Goal: Book appointment/travel/reservation

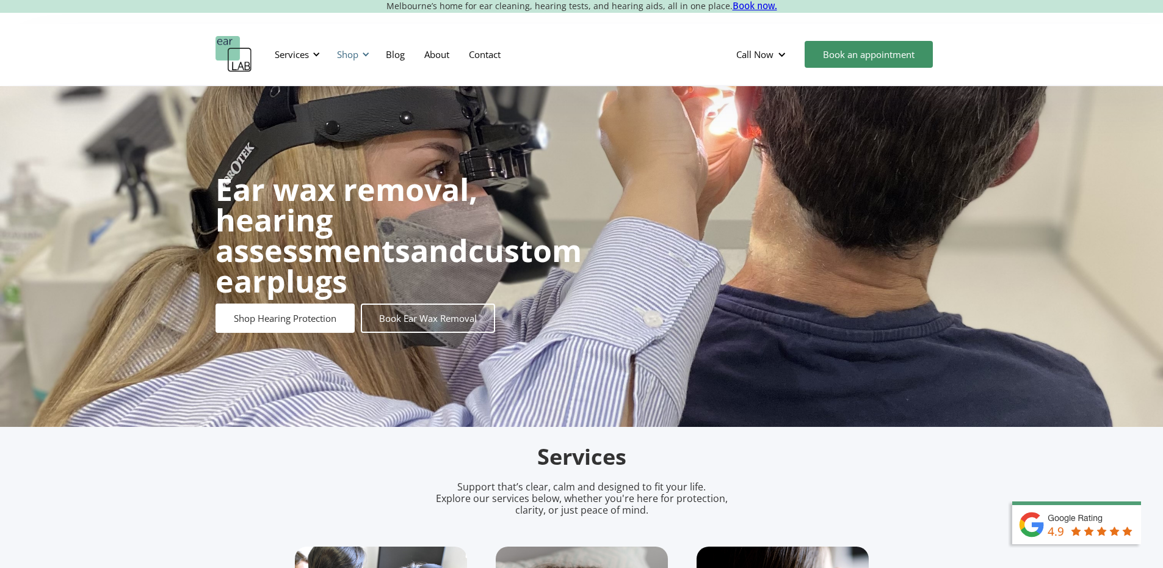
click at [363, 63] on div "Shop" at bounding box center [351, 54] width 43 height 37
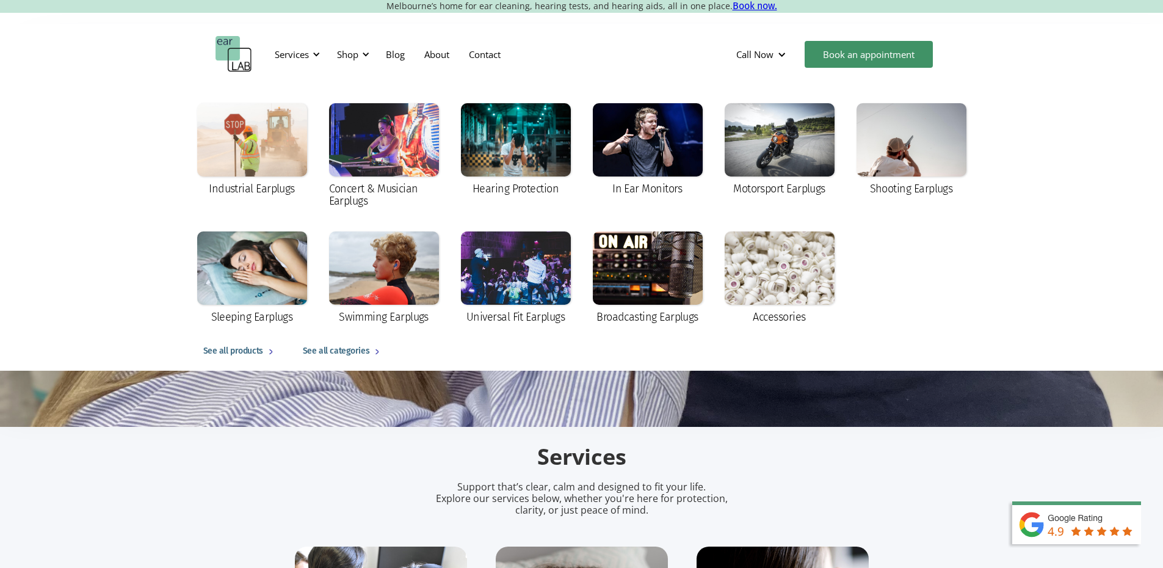
click at [814, 70] on div "Call Now Richmond (0394282485) Footscray (0393177567) Book an appointment Cart …" at bounding box center [837, 54] width 222 height 37
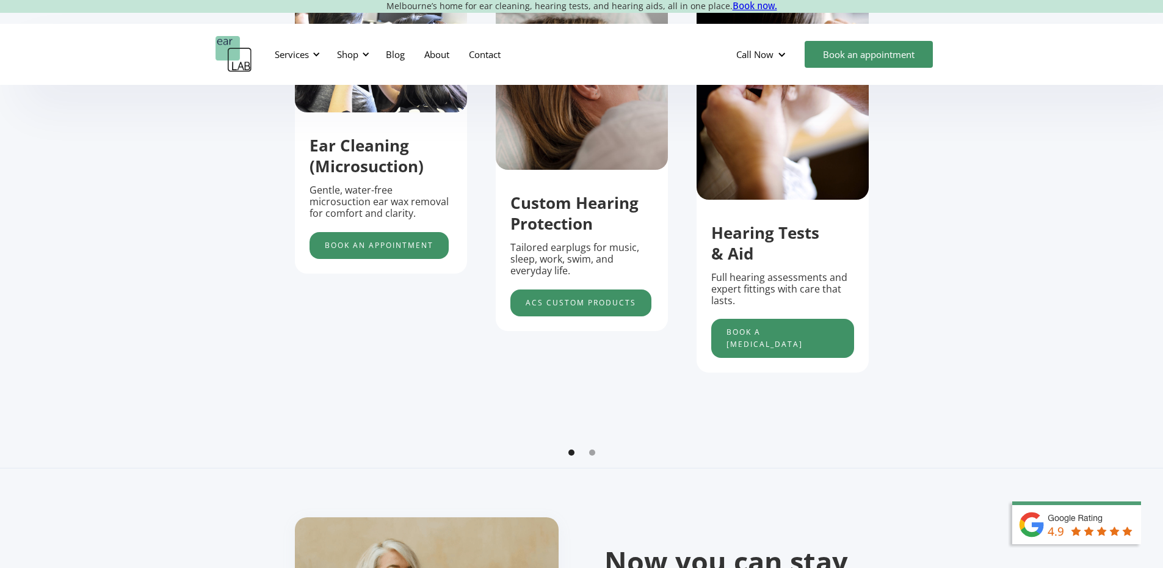
scroll to position [549, 0]
click at [718, 244] on strong "Hearing Tests & Aid" at bounding box center [765, 242] width 108 height 43
click at [724, 342] on link "Book a [MEDICAL_DATA]" at bounding box center [782, 337] width 143 height 39
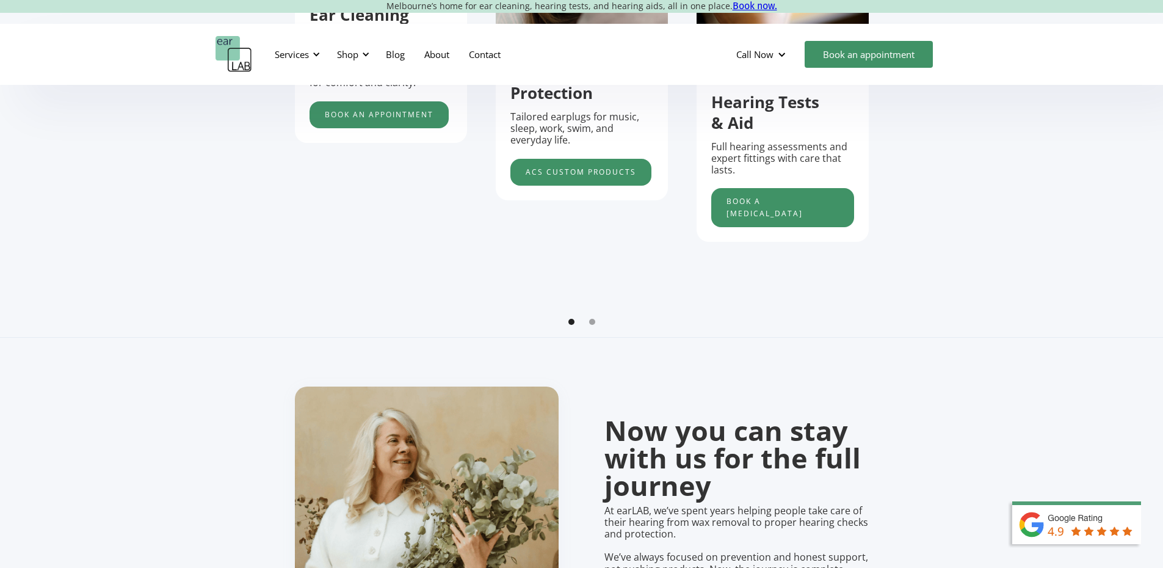
scroll to position [488, 0]
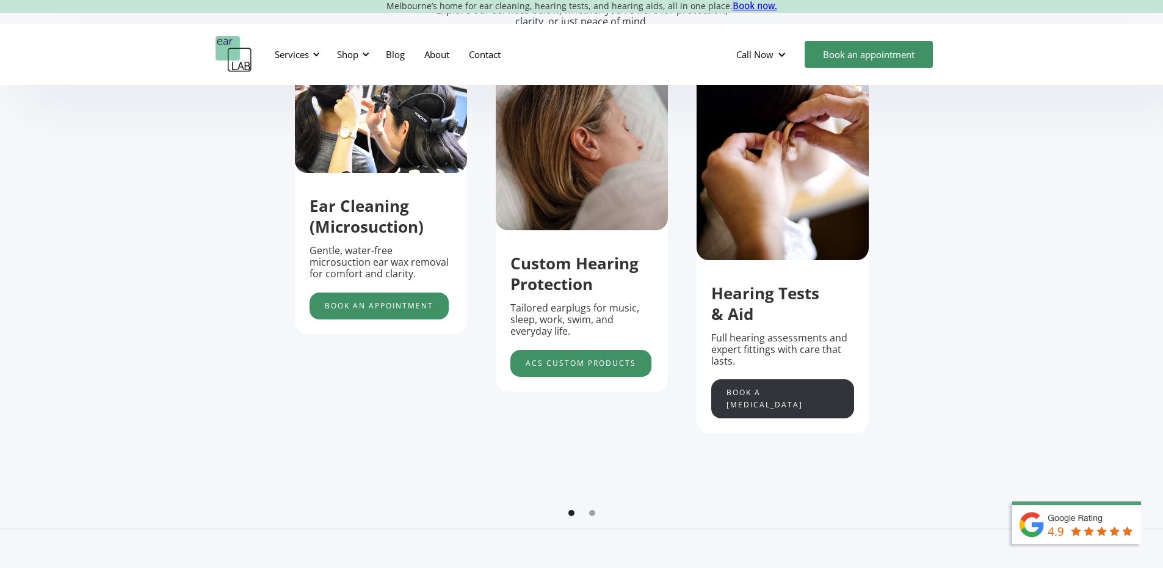
drag, startPoint x: 756, startPoint y: 396, endPoint x: 740, endPoint y: 403, distance: 17.8
click at [756, 396] on link "Book a [MEDICAL_DATA]" at bounding box center [782, 398] width 143 height 39
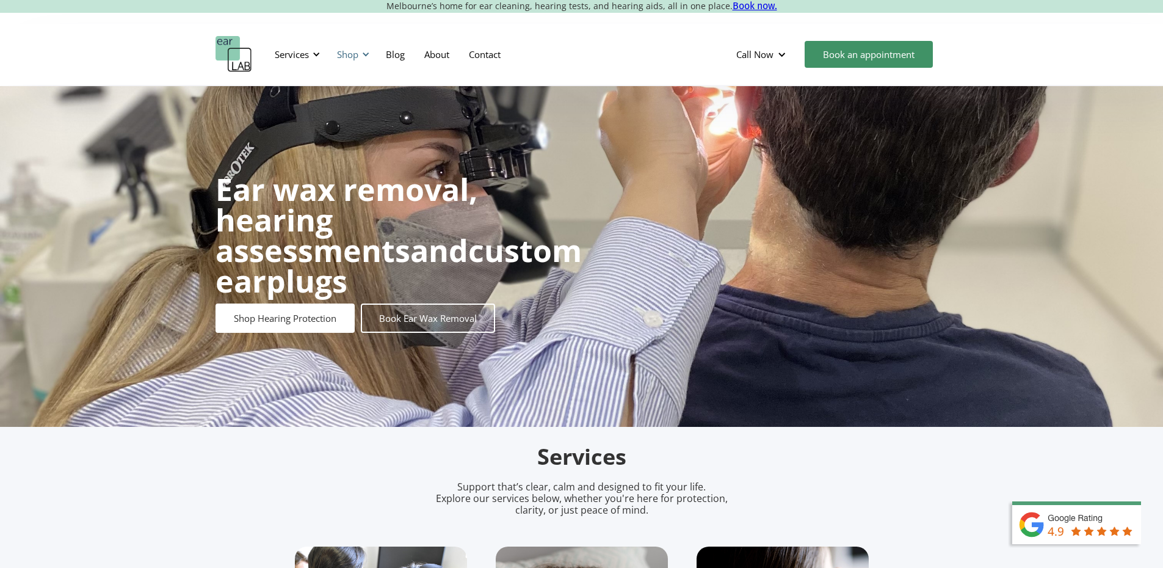
click at [358, 52] on div "Shop" at bounding box center [347, 54] width 21 height 12
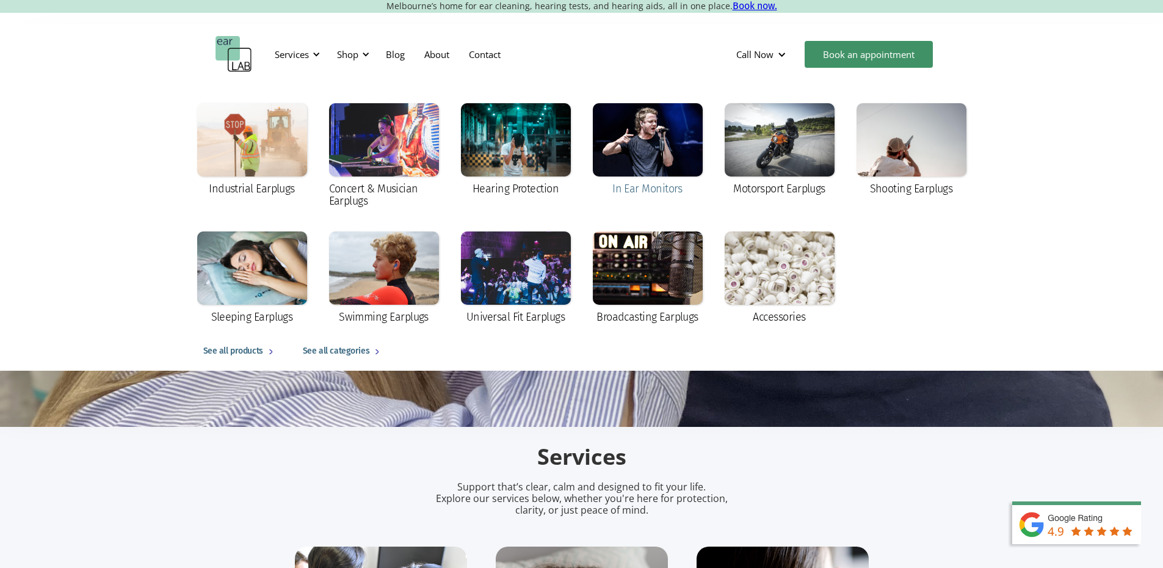
click at [666, 176] on div "In Ear Monitors" at bounding box center [648, 150] width 110 height 94
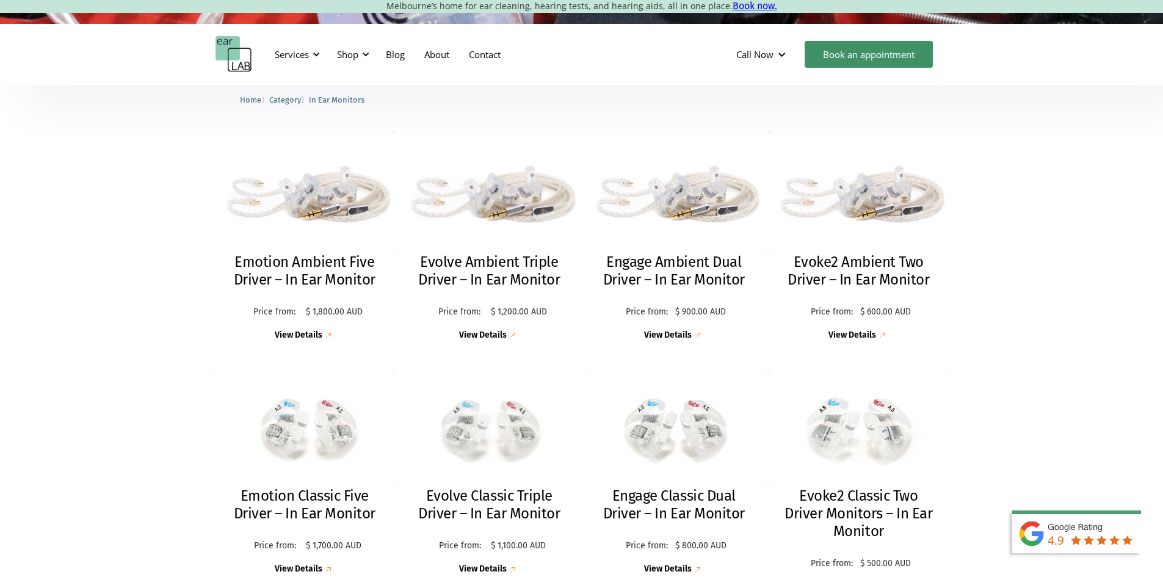
scroll to position [183, 0]
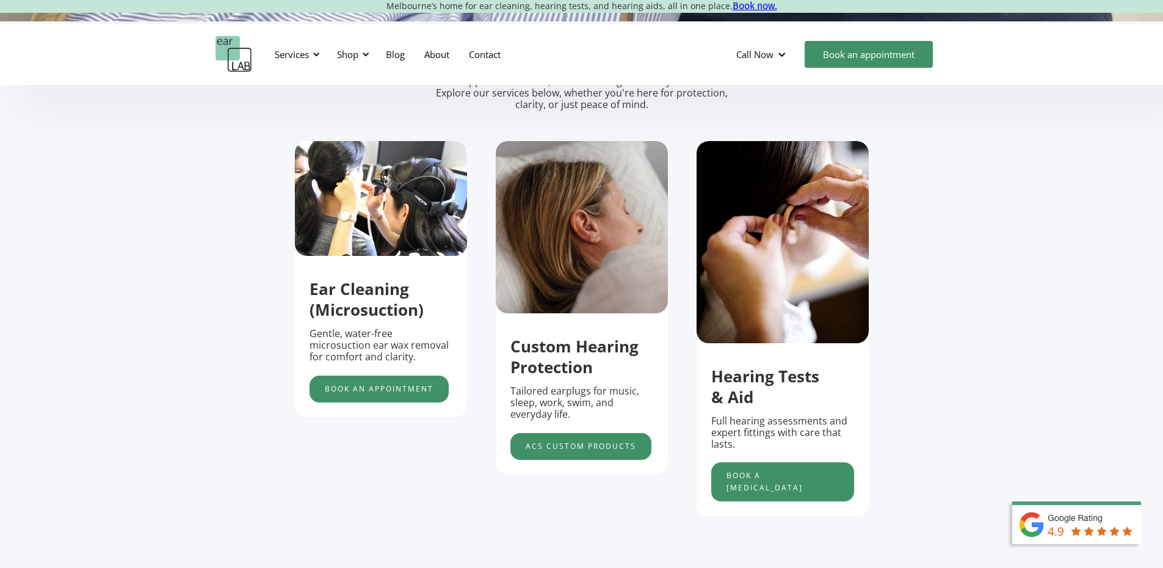
scroll to position [549, 0]
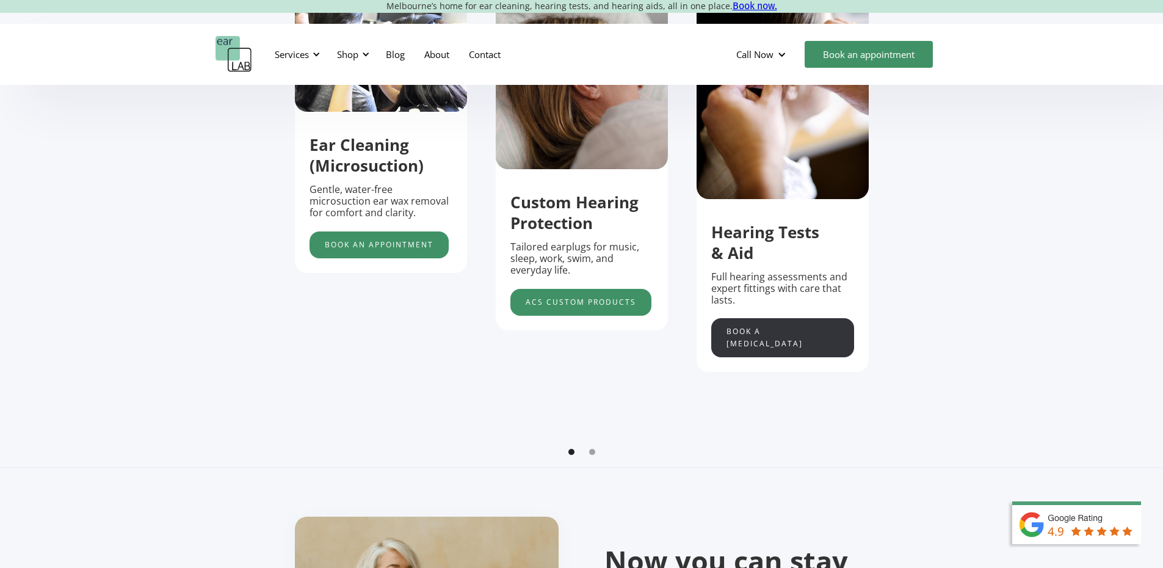
click at [749, 344] on link "Book a [MEDICAL_DATA]" at bounding box center [782, 337] width 143 height 39
click at [280, 51] on div "Services" at bounding box center [292, 54] width 34 height 12
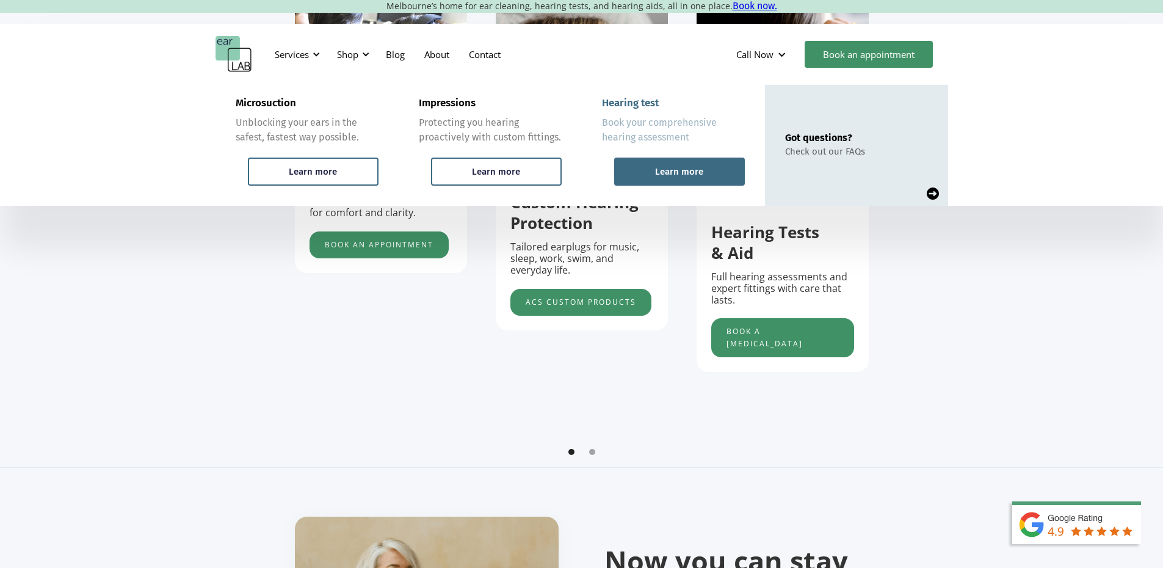
click at [669, 169] on div "Learn more" at bounding box center [679, 171] width 48 height 11
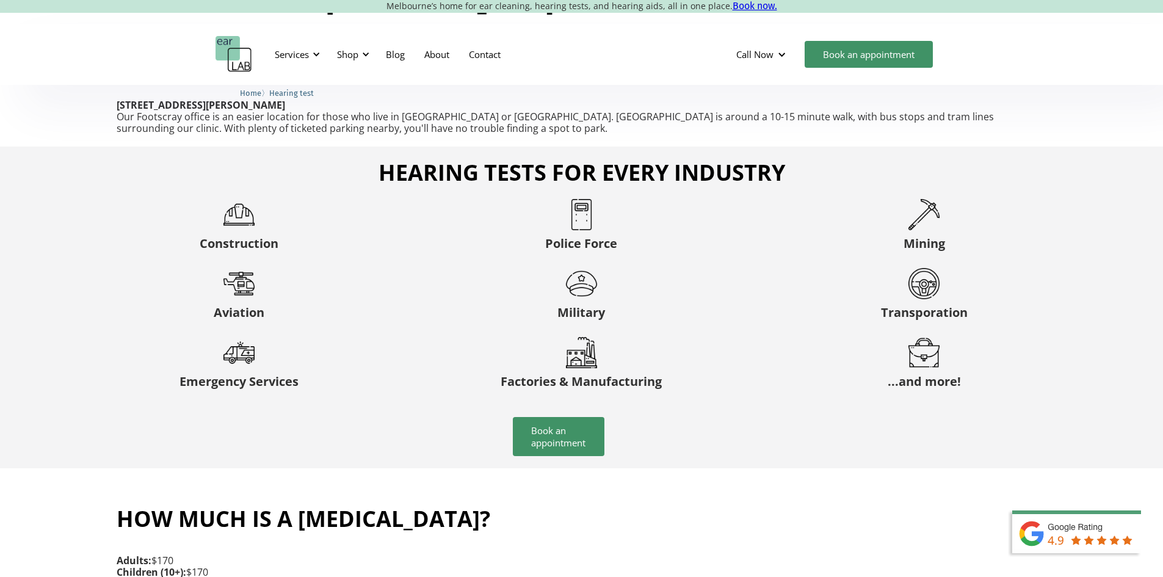
scroll to position [2236, 0]
